Goal: Check status: Check status

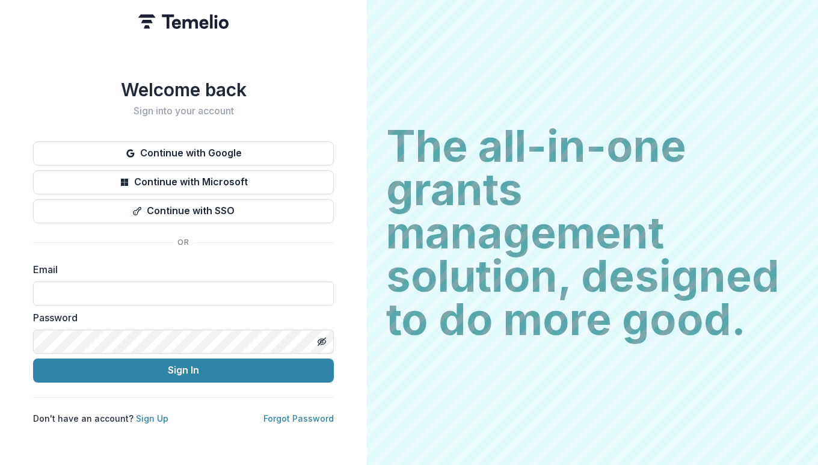
type input "**********"
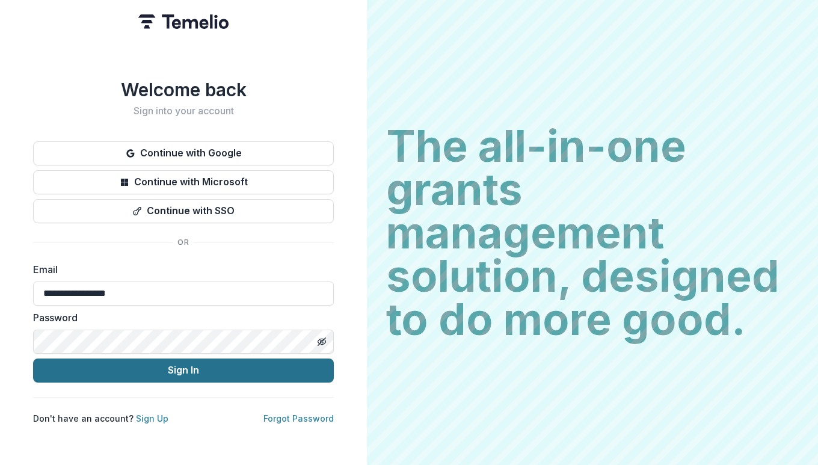
click at [170, 366] on button "Sign In" at bounding box center [183, 370] width 301 height 24
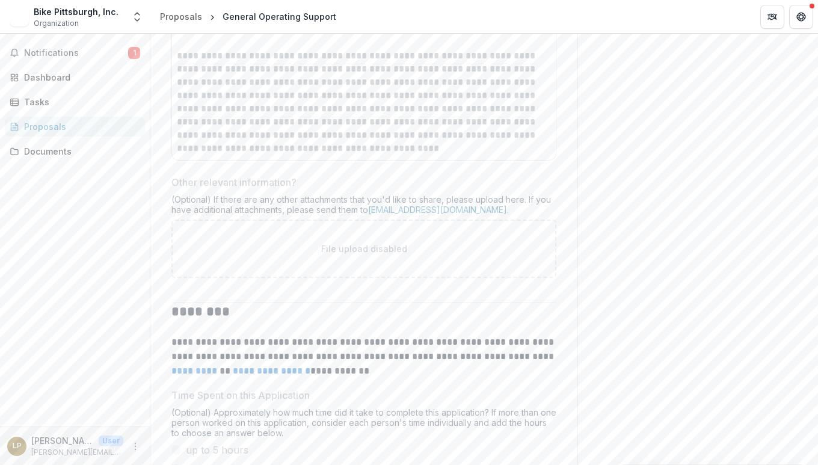
scroll to position [8199, 0]
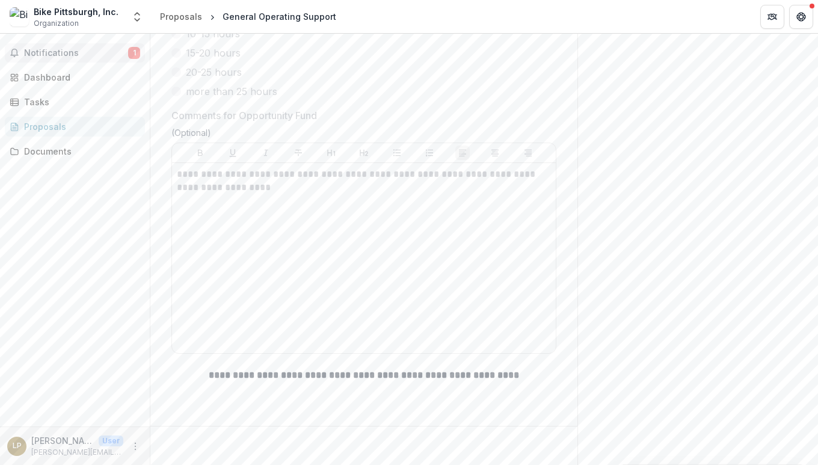
click at [76, 51] on span "Notifications" at bounding box center [76, 53] width 104 height 10
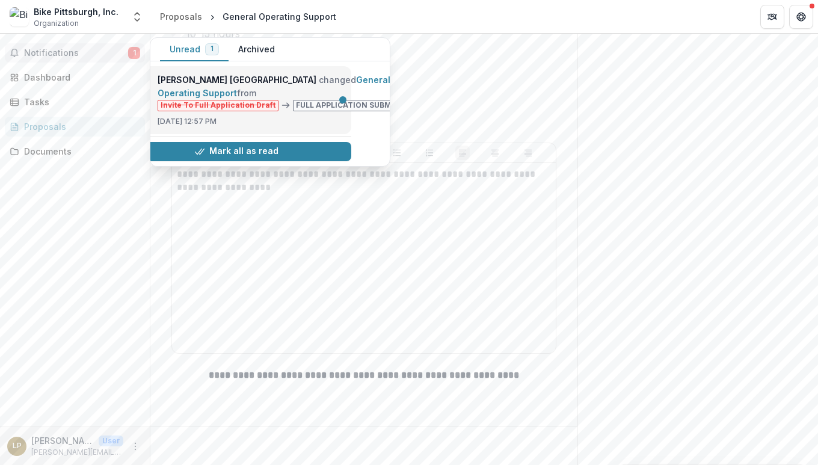
scroll to position [0, 51]
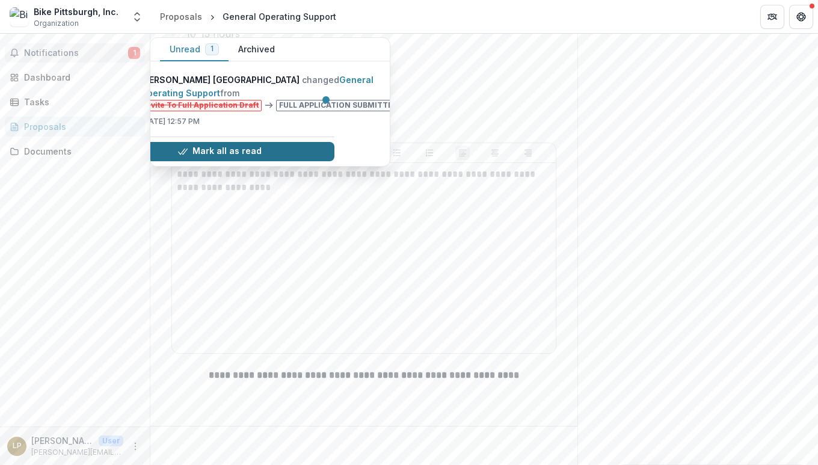
click at [224, 152] on button "Mark all as read" at bounding box center [220, 151] width 230 height 19
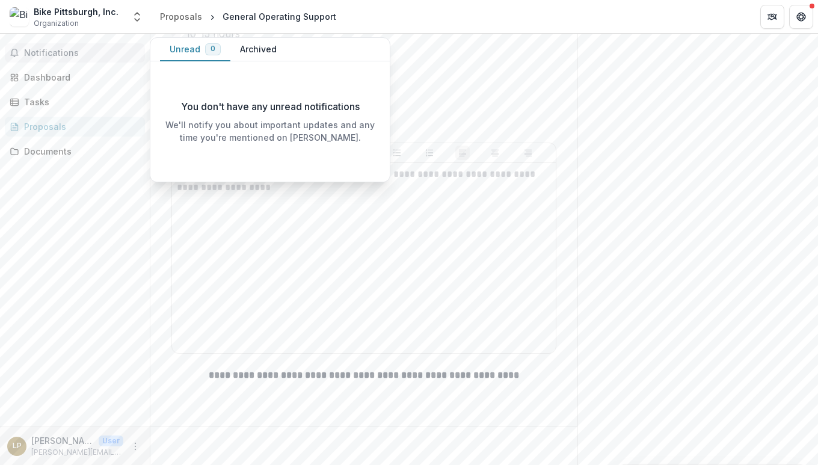
scroll to position [0, 0]
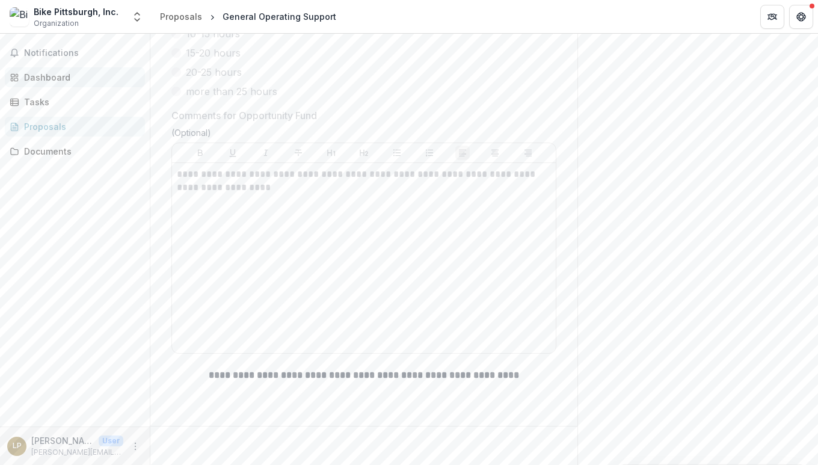
click at [60, 73] on div "Dashboard" at bounding box center [79, 77] width 111 height 13
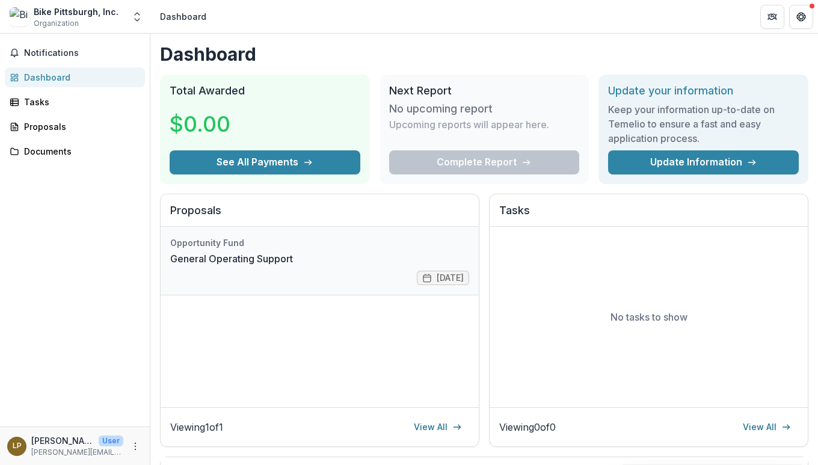
click at [293, 252] on link "General Operating Support" at bounding box center [231, 258] width 123 height 14
